Goal: Task Accomplishment & Management: Manage account settings

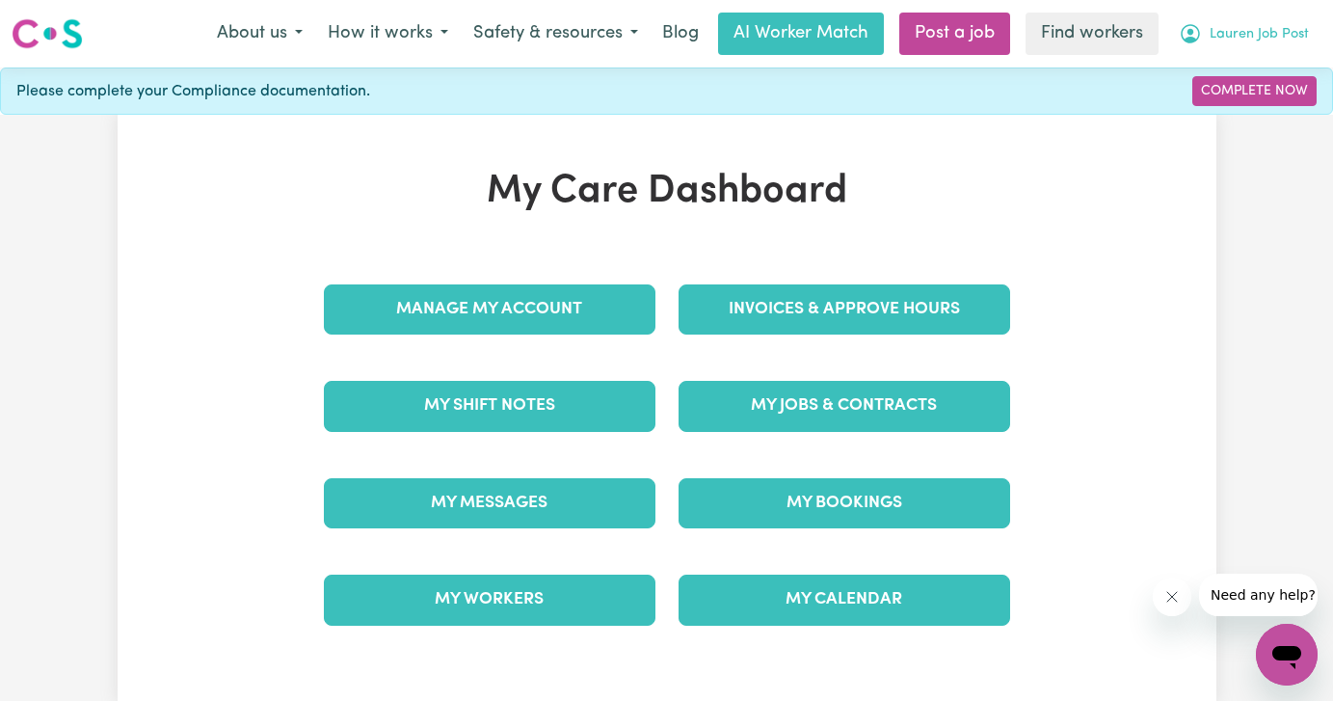
click at [1221, 30] on span "Lauren Job Post" at bounding box center [1259, 34] width 99 height 21
click at [1212, 115] on link "Logout" at bounding box center [1244, 111] width 152 height 37
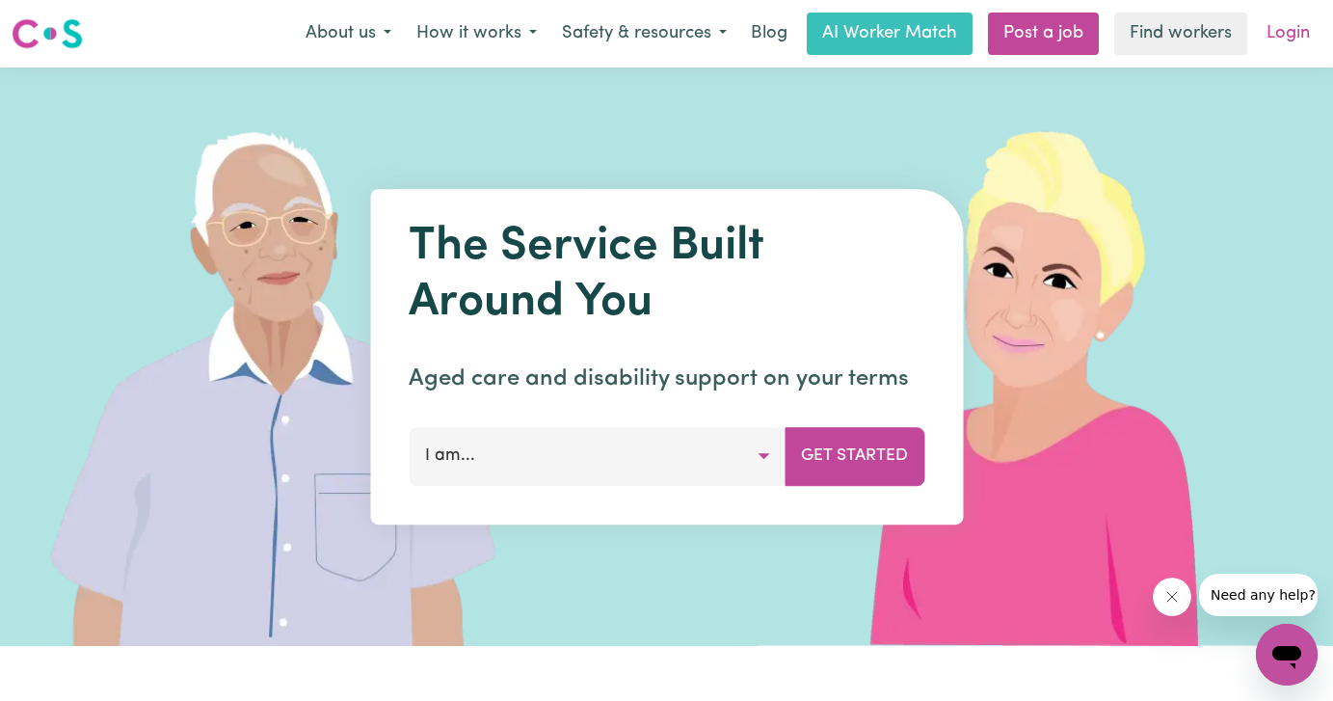
click at [1287, 41] on link "Login" at bounding box center [1288, 34] width 67 height 42
click at [1285, 30] on link "Login" at bounding box center [1288, 34] width 67 height 42
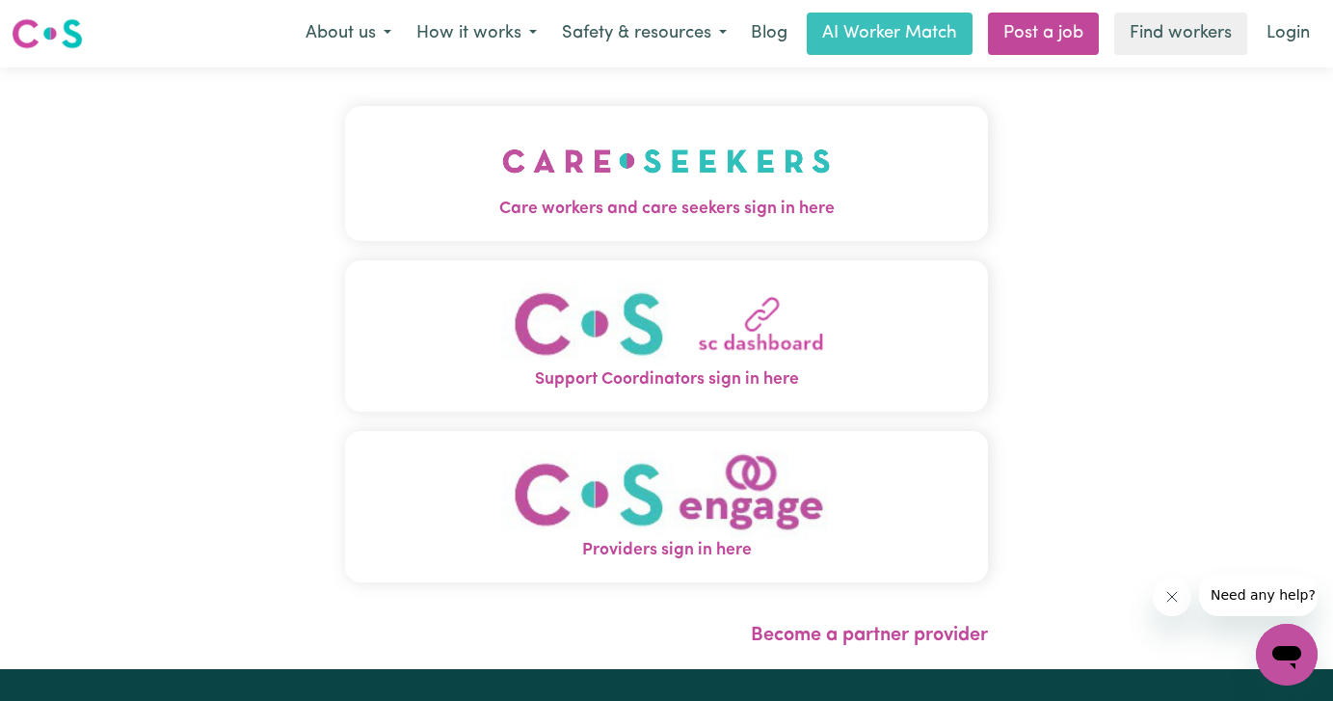
click at [529, 166] on img "Care workers and care seekers sign in here" at bounding box center [666, 160] width 329 height 71
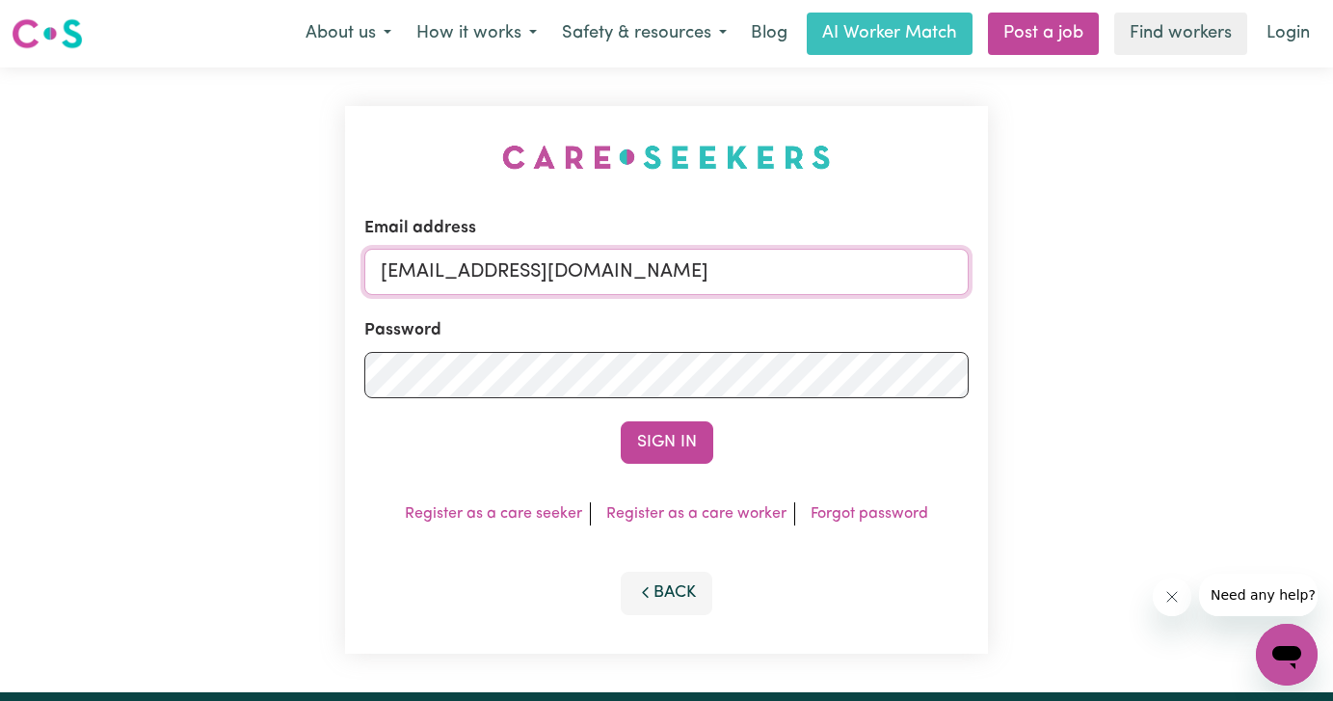
drag, startPoint x: 435, startPoint y: 263, endPoint x: 184, endPoint y: 214, distance: 255.4
click at [191, 220] on div "Email address [EMAIL_ADDRESS][DOMAIN_NAME] Password Sign In Register as a care …" at bounding box center [666, 379] width 1333 height 625
paste input "[EMAIL_ADDRESS][DOMAIN_NAME]"
click at [484, 274] on input "superuser~ [EMAIL_ADDRESS][DOMAIN_NAME]" at bounding box center [666, 272] width 605 height 46
type input "[EMAIL_ADDRESS][DOMAIN_NAME]"
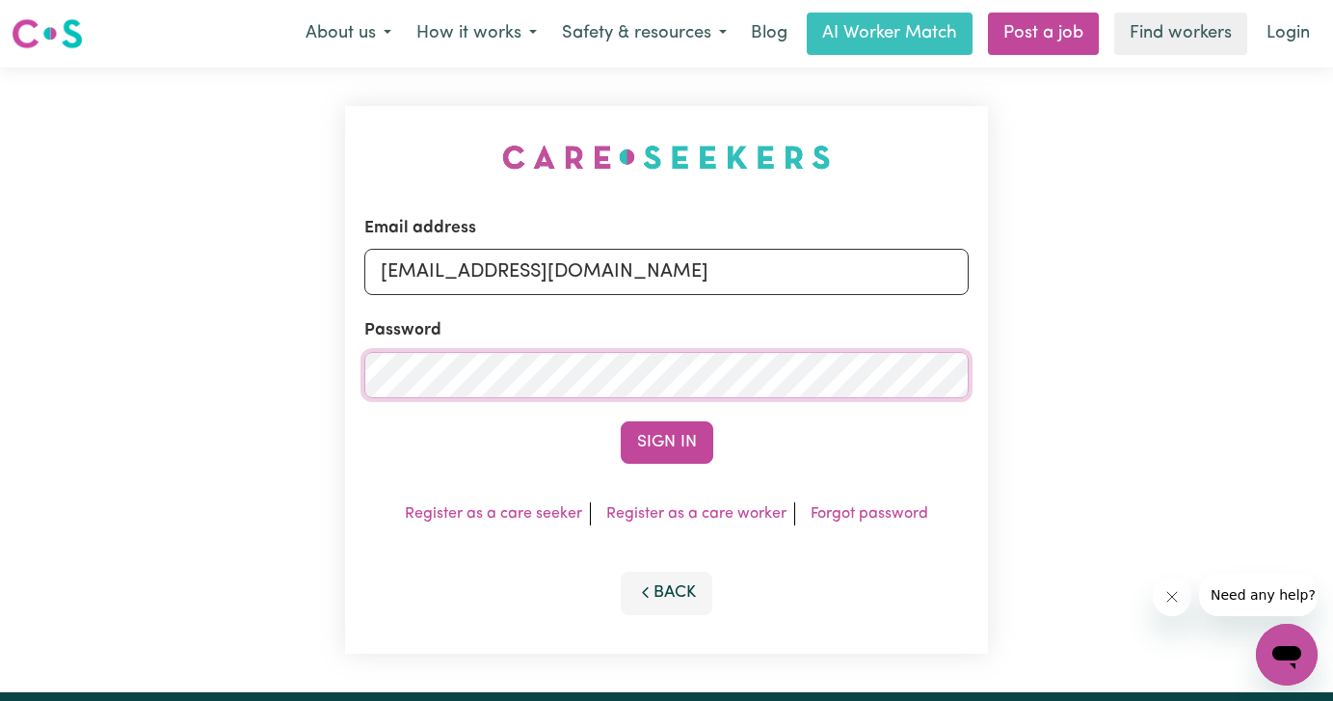
click at [621, 421] on button "Sign In" at bounding box center [667, 442] width 93 height 42
